Goal: Complete application form

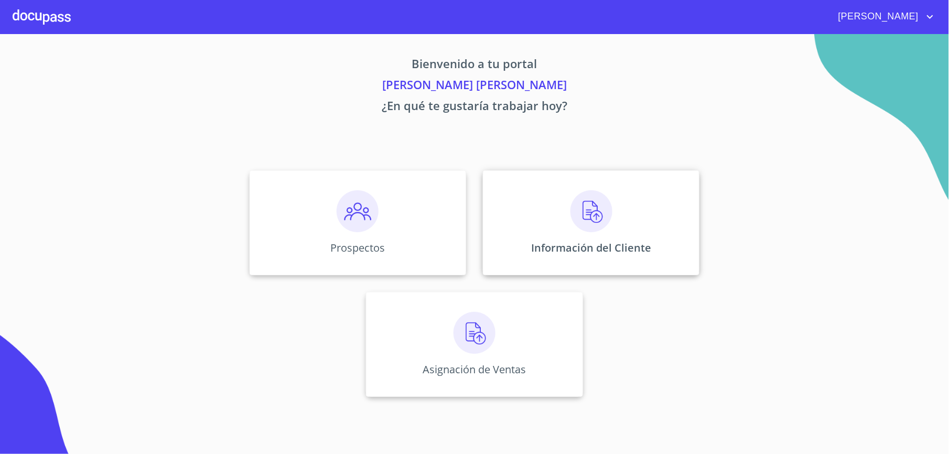
click at [548, 228] on div "Información del Cliente" at bounding box center [591, 222] width 217 height 105
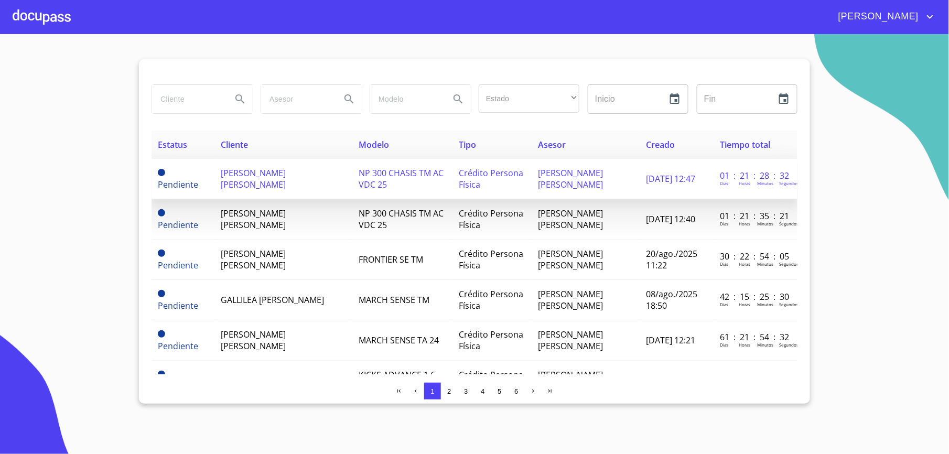
drag, startPoint x: 277, startPoint y: 179, endPoint x: 284, endPoint y: 177, distance: 7.3
click at [284, 177] on span "[PERSON_NAME] [PERSON_NAME]" at bounding box center [253, 178] width 65 height 23
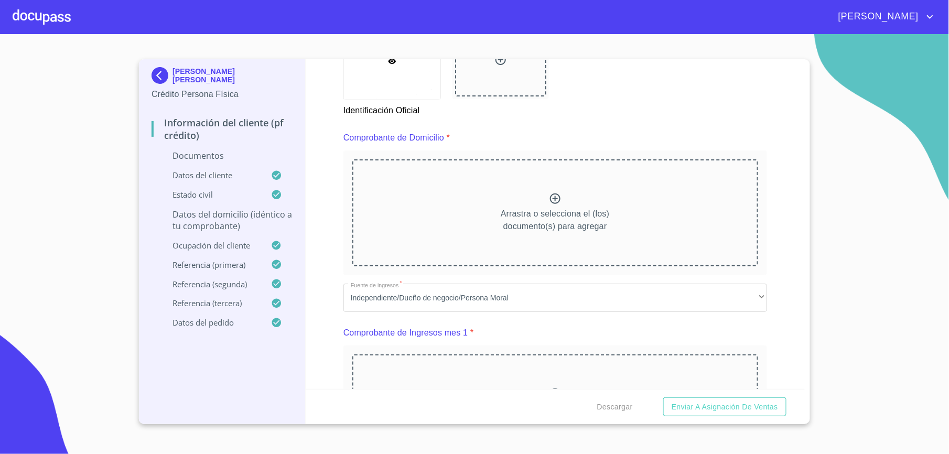
scroll to position [489, 0]
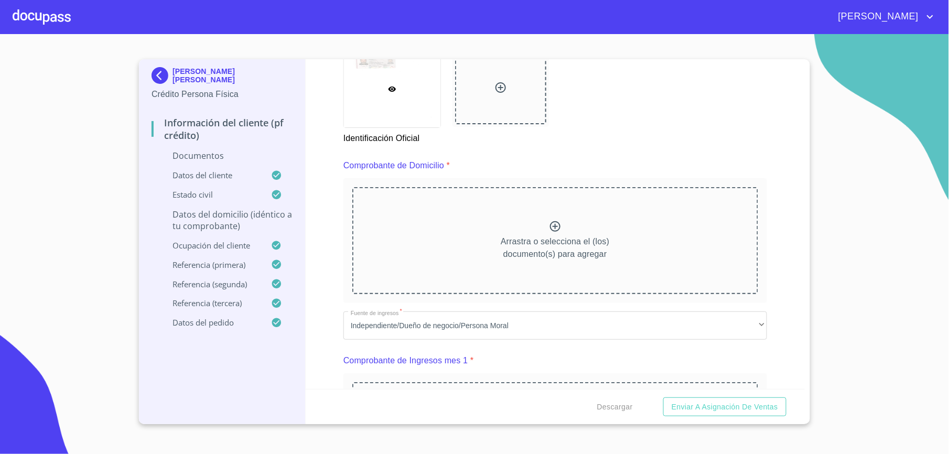
click at [479, 223] on div "Arrastra o selecciona el (los) documento(s) para agregar" at bounding box center [555, 240] width 406 height 107
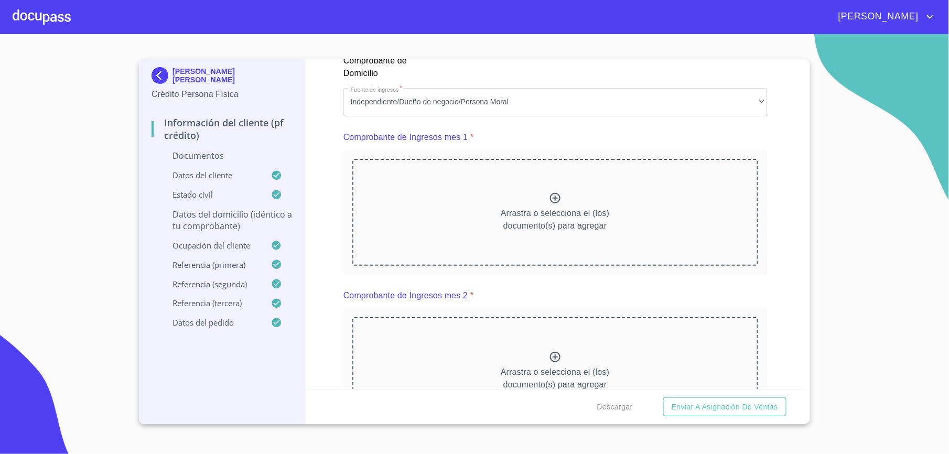
scroll to position [1049, 0]
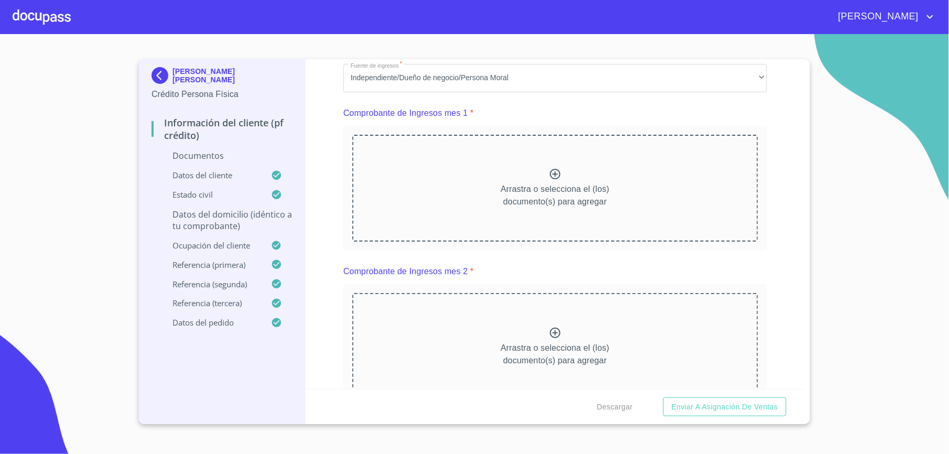
click at [402, 241] on div "Arrastra o selecciona el (los) documento(s) para agregar" at bounding box center [555, 188] width 406 height 107
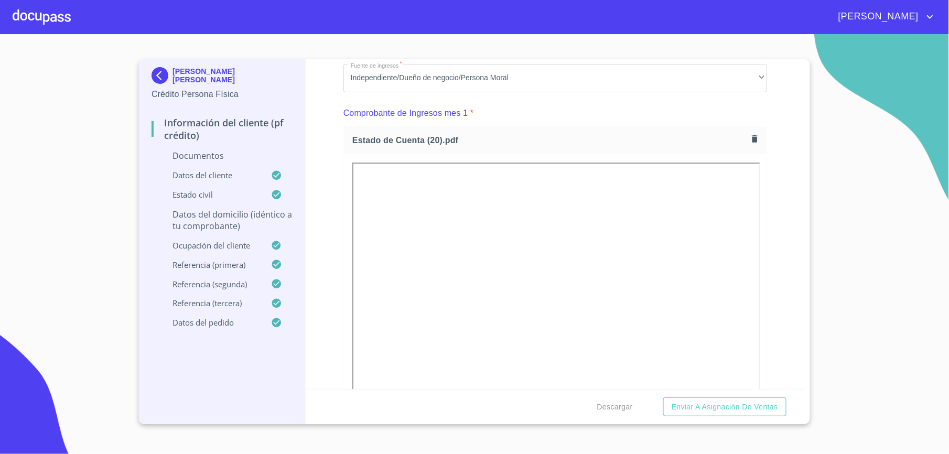
click at [329, 230] on div "Información del cliente (PF crédito) Documentos Documento de identificación.   …" at bounding box center [556, 224] width 500 height 330
click at [339, 231] on div "Información del cliente (PF crédito) Documentos Documento de identificación.   …" at bounding box center [556, 224] width 500 height 330
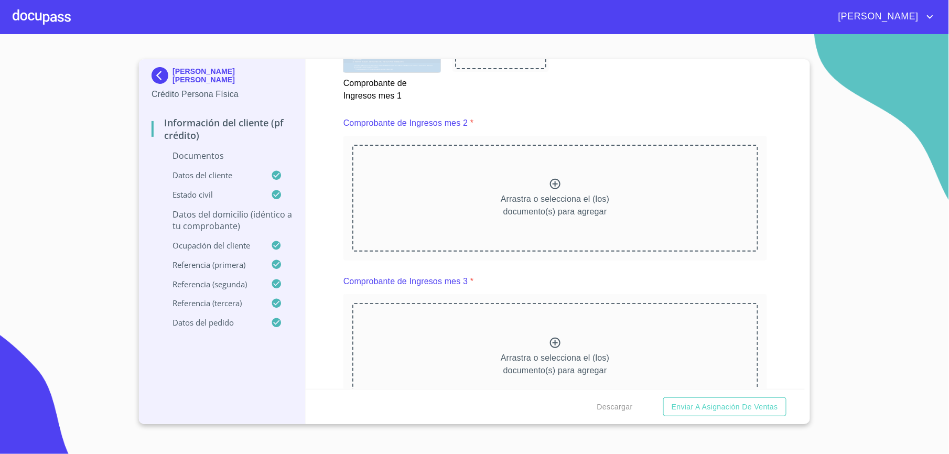
scroll to position [1538, 0]
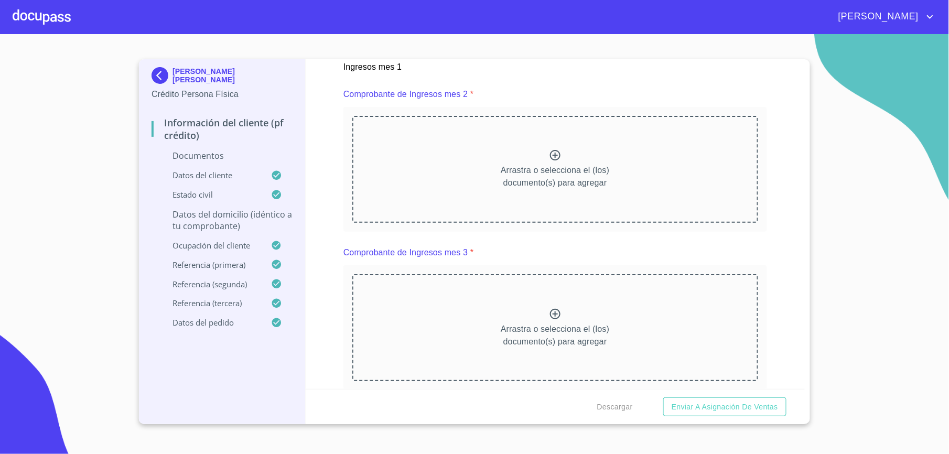
click at [472, 188] on div "Arrastra o selecciona el (los) documento(s) para agregar" at bounding box center [555, 169] width 406 height 107
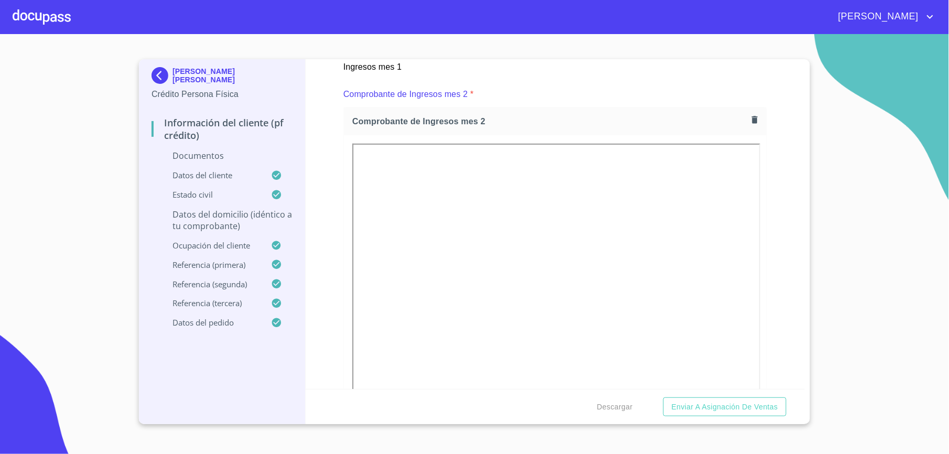
click at [336, 229] on div "Información del cliente (PF crédito) Documentos Documento de identificación.   …" at bounding box center [556, 224] width 500 height 330
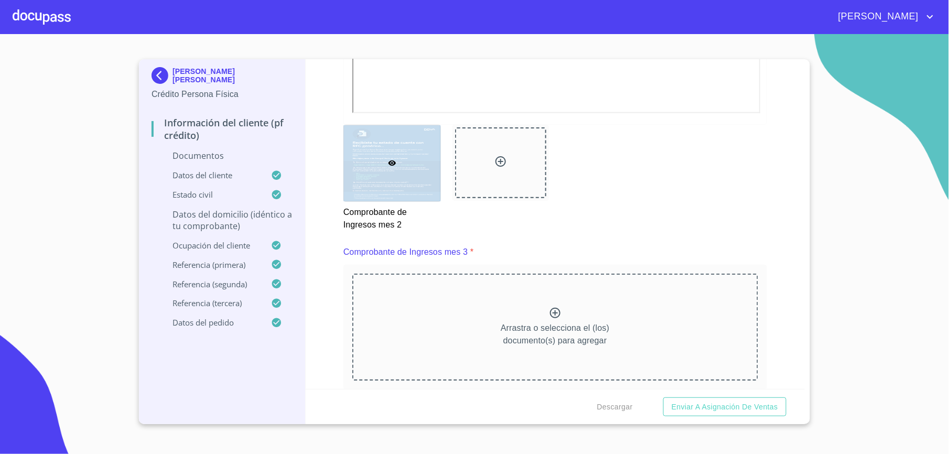
scroll to position [1817, 0]
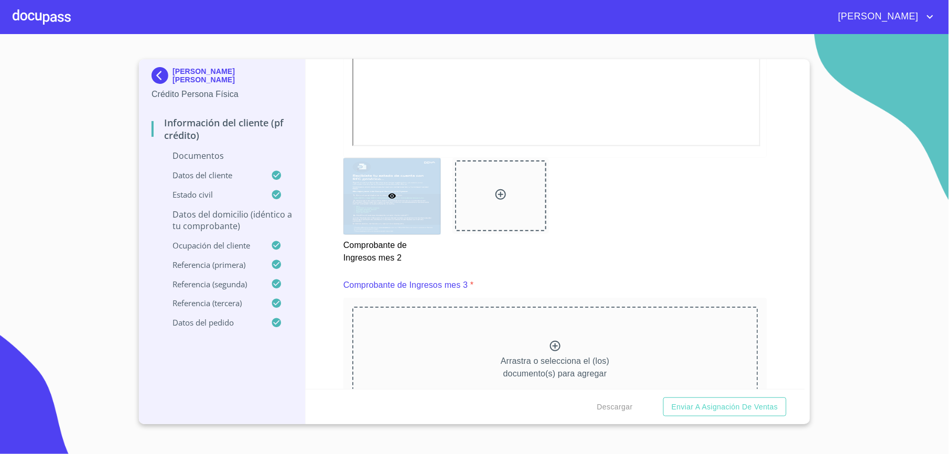
click at [522, 342] on div "Arrastra o selecciona el (los) documento(s) para agregar" at bounding box center [555, 360] width 406 height 107
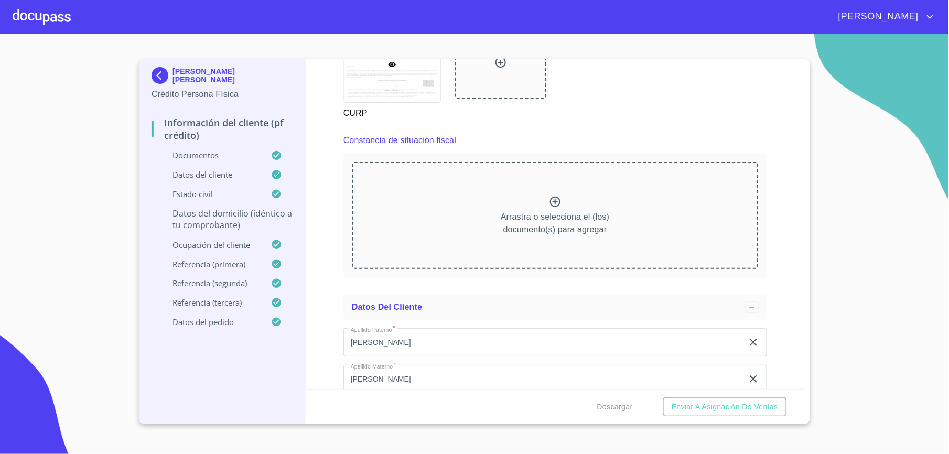
scroll to position [2866, 0]
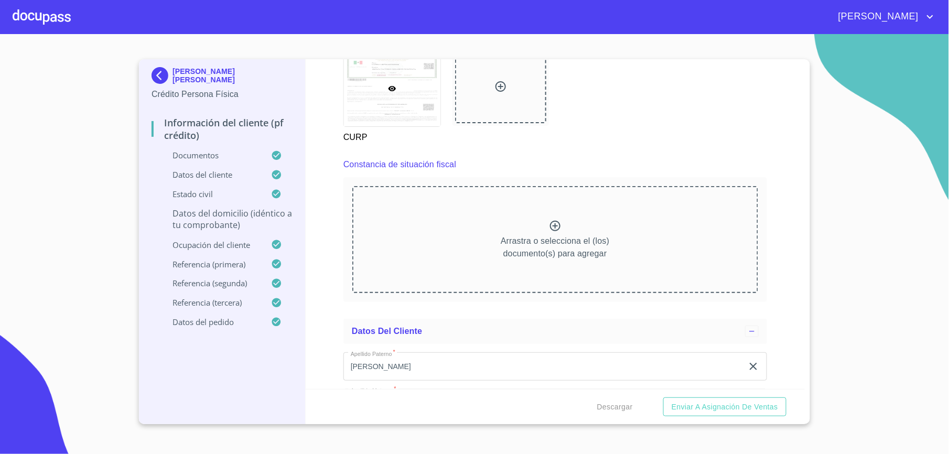
click at [402, 238] on div "Arrastra o selecciona el (los) documento(s) para agregar" at bounding box center [555, 239] width 406 height 107
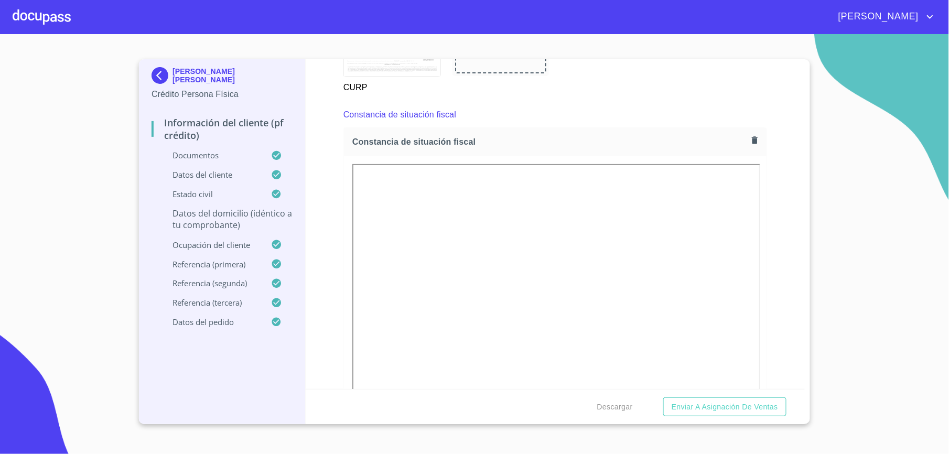
scroll to position [2936, 0]
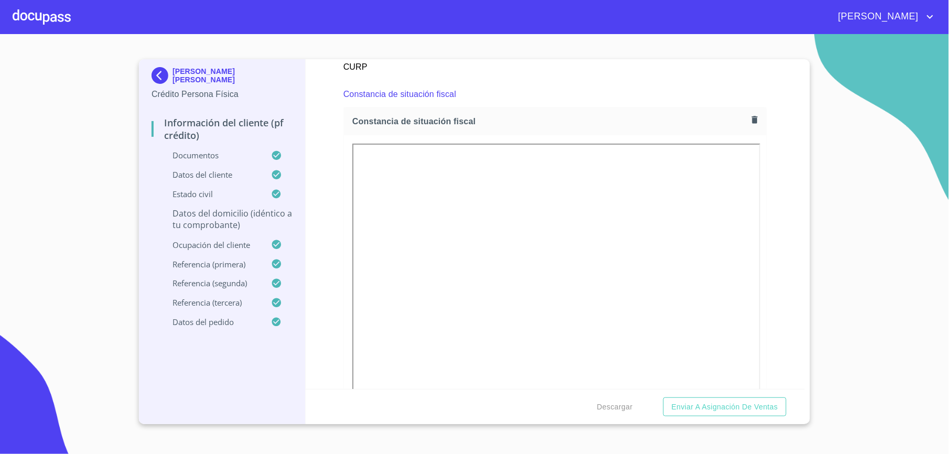
click at [332, 239] on div "Información del cliente (PF crédito) Documentos Documento de identificación.   …" at bounding box center [556, 224] width 500 height 330
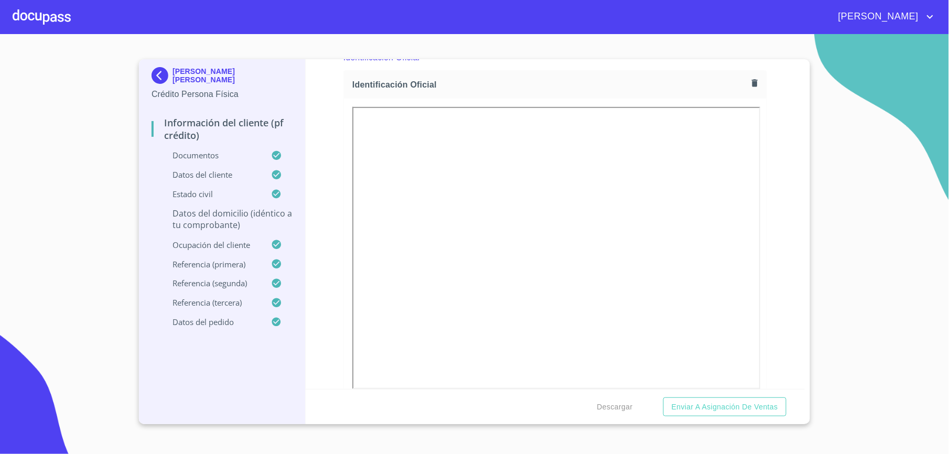
scroll to position [70, 0]
click at [283, 215] on p "Datos del domicilio (idéntico a tu comprobante)" at bounding box center [222, 219] width 141 height 23
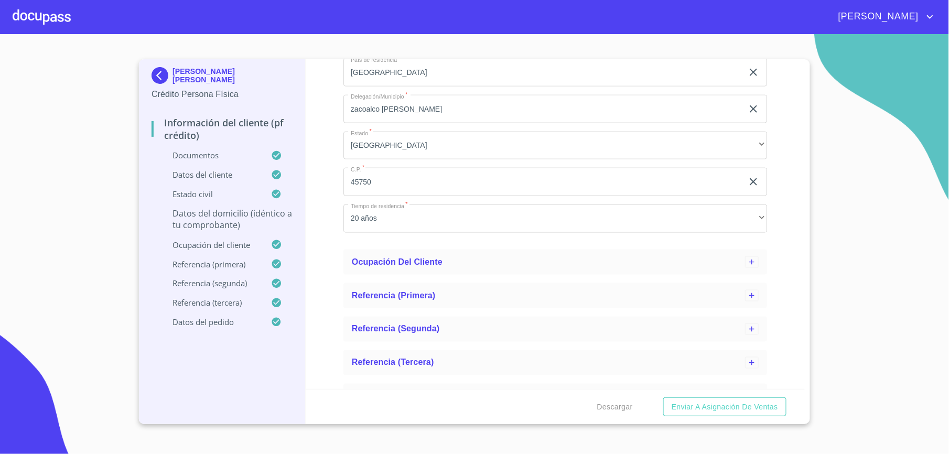
scroll to position [470, 0]
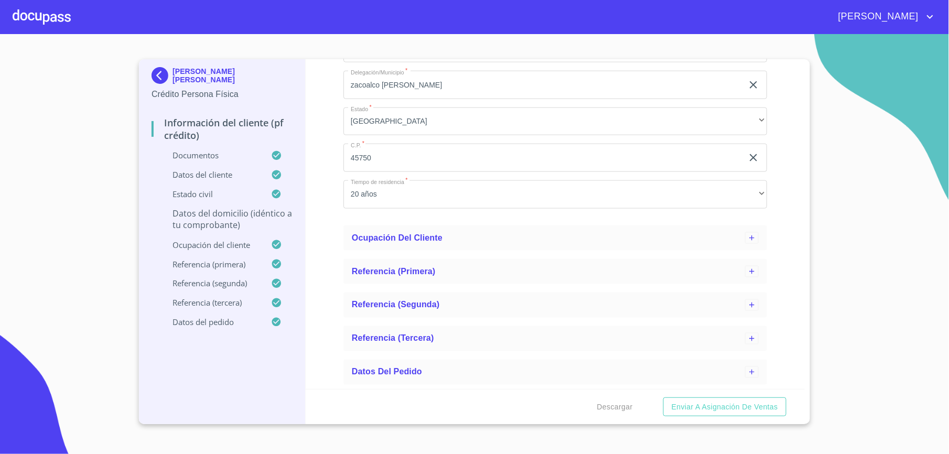
click at [239, 221] on p "Datos del domicilio (idéntico a tu comprobante)" at bounding box center [222, 219] width 141 height 23
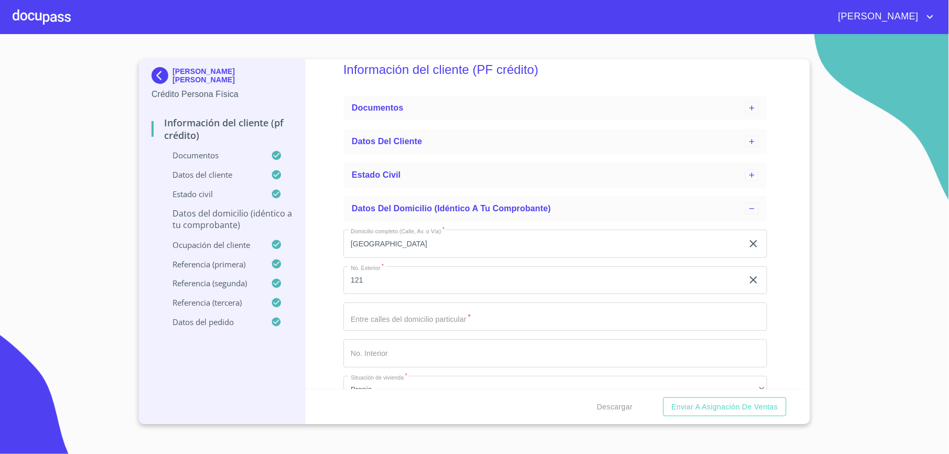
scroll to position [0, 0]
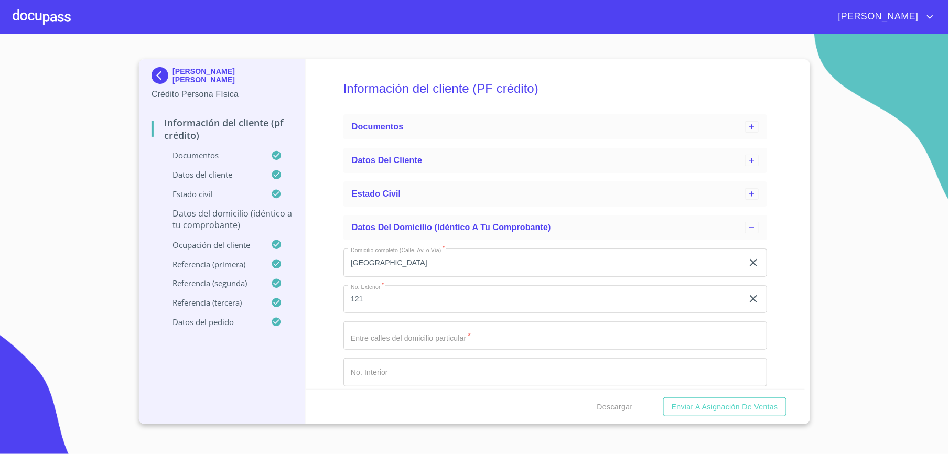
click at [234, 217] on p "Datos del domicilio (idéntico a tu comprobante)" at bounding box center [222, 219] width 141 height 23
click at [353, 133] on div "Documentos" at bounding box center [555, 126] width 424 height 25
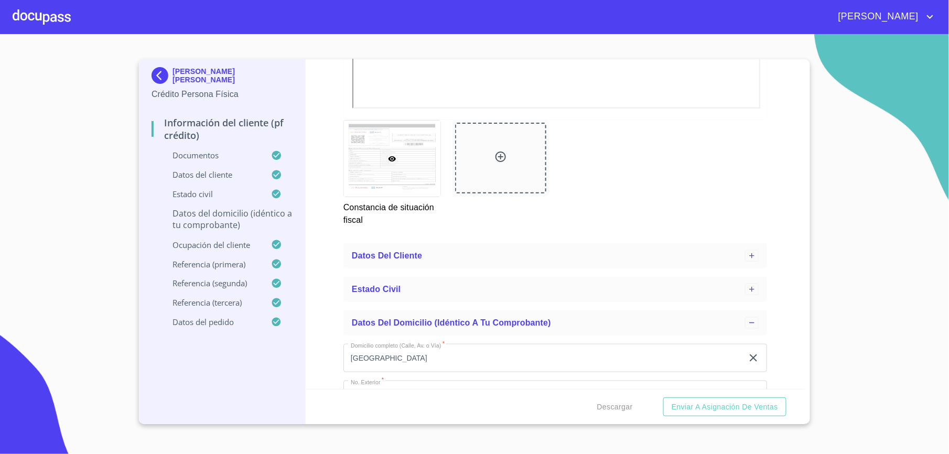
scroll to position [3285, 0]
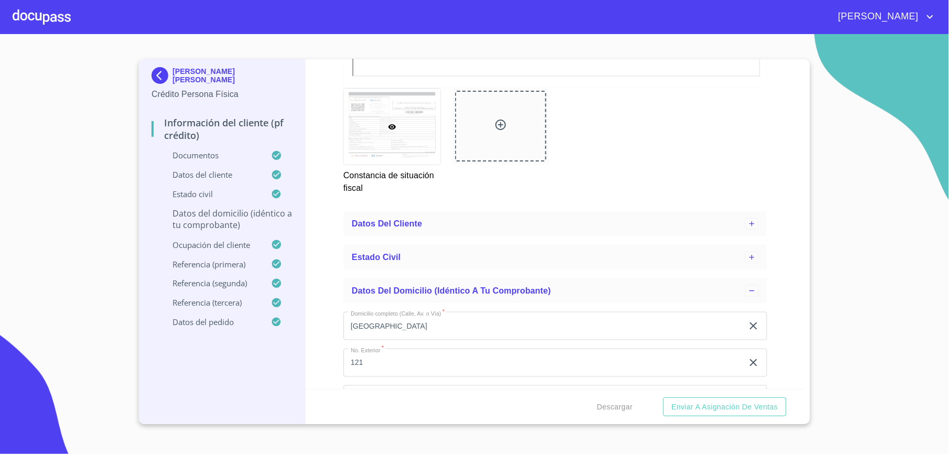
click at [271, 216] on p "Datos del domicilio (idéntico a tu comprobante)" at bounding box center [222, 219] width 141 height 23
click at [212, 219] on p "Datos del domicilio (idéntico a tu comprobante)" at bounding box center [222, 219] width 141 height 23
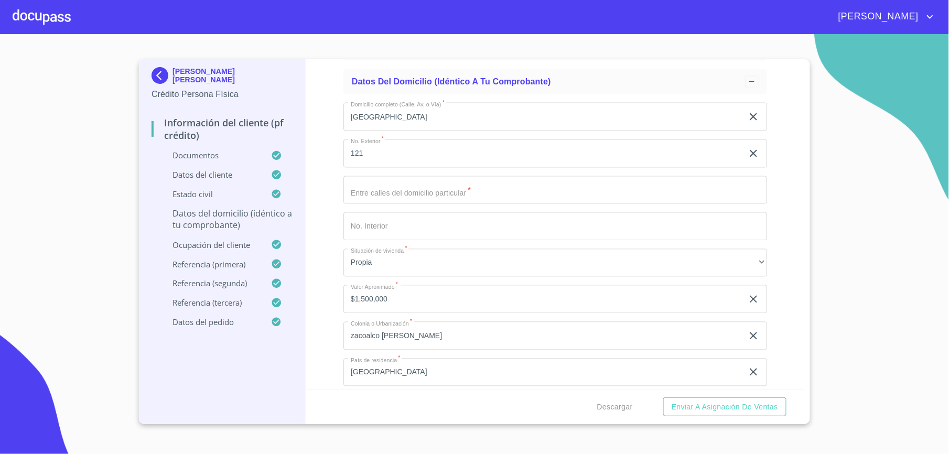
scroll to position [3495, 0]
click at [382, 193] on input "Documento de identificación.   *" at bounding box center [555, 190] width 424 height 28
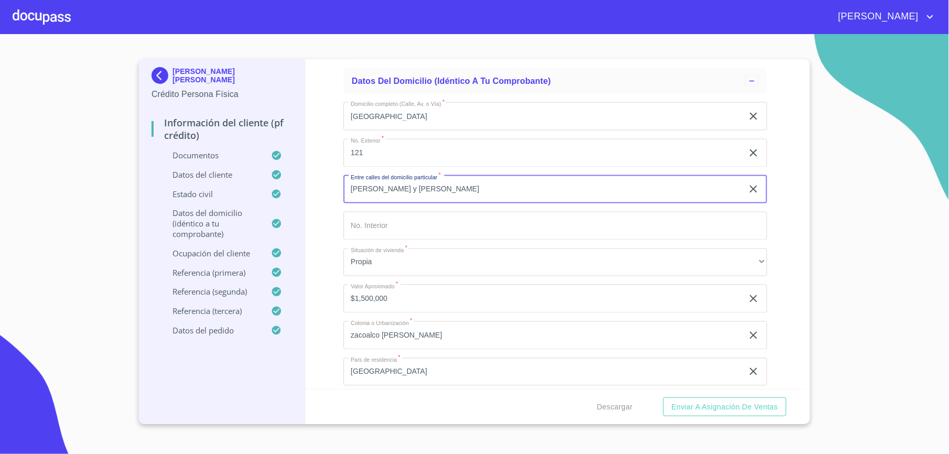
type input "[PERSON_NAME] y [PERSON_NAME]"
click at [340, 193] on div "Información del cliente (PF crédito) Documentos Documento de identificación.   …" at bounding box center [556, 224] width 500 height 330
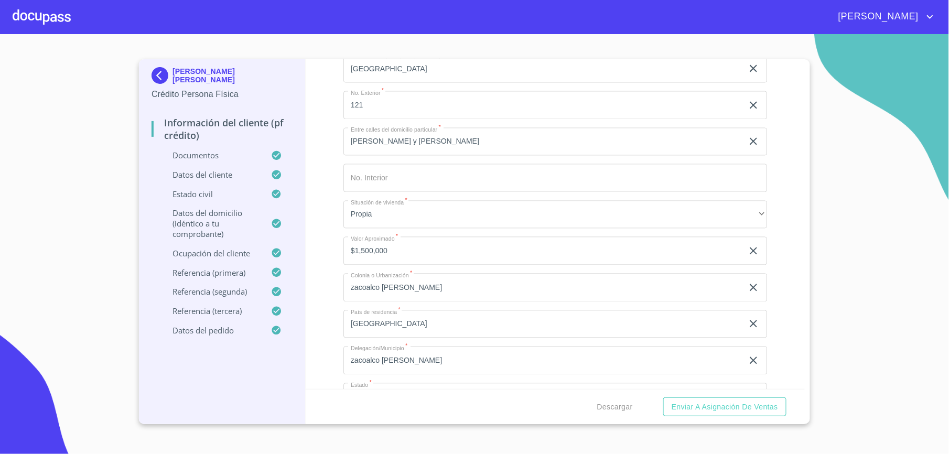
scroll to position [3635, 0]
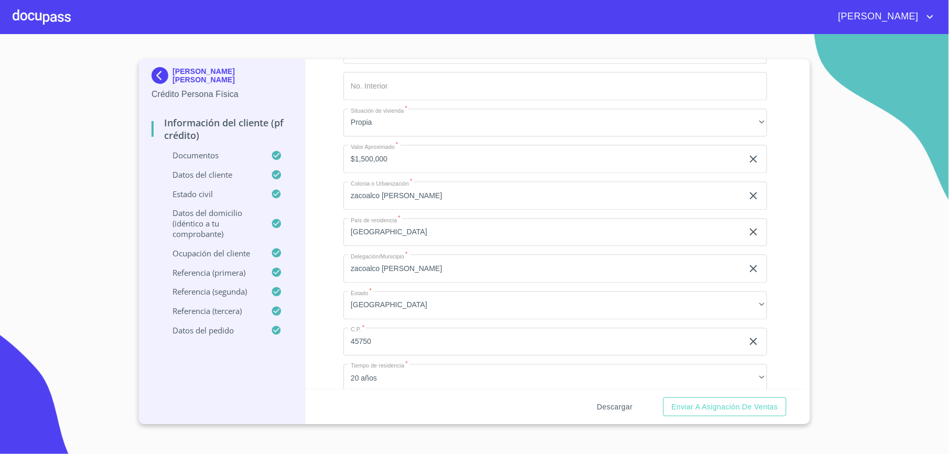
click at [617, 406] on span "Descargar" at bounding box center [615, 407] width 36 height 13
